Goal: Find specific page/section: Find specific page/section

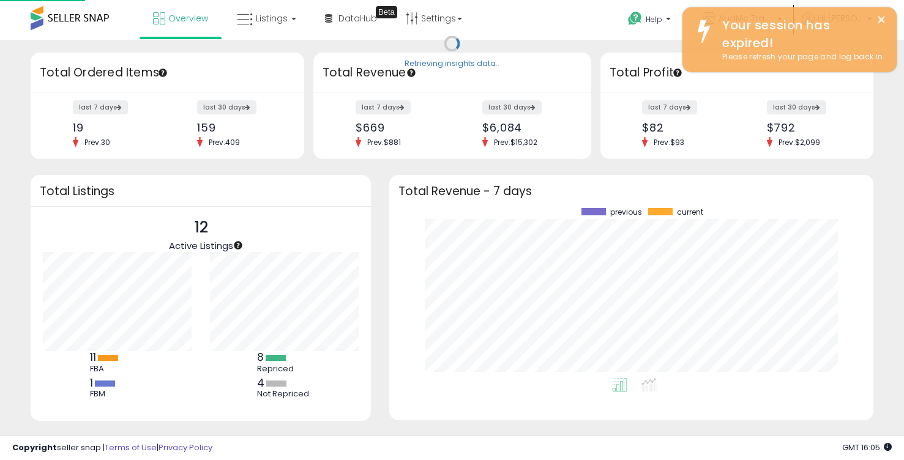
scroll to position [170, 459]
click at [263, 24] on span "Listings" at bounding box center [272, 18] width 32 height 12
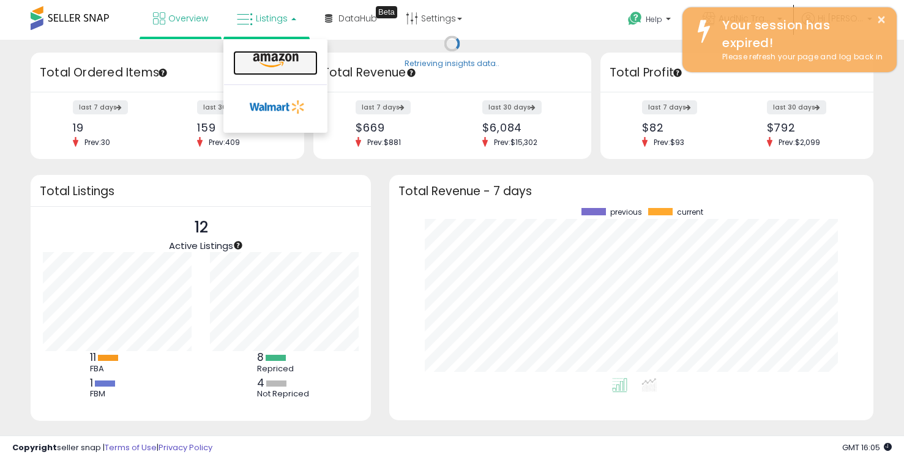
click at [279, 59] on icon at bounding box center [275, 61] width 53 height 16
